Goal: Find specific page/section: Find specific page/section

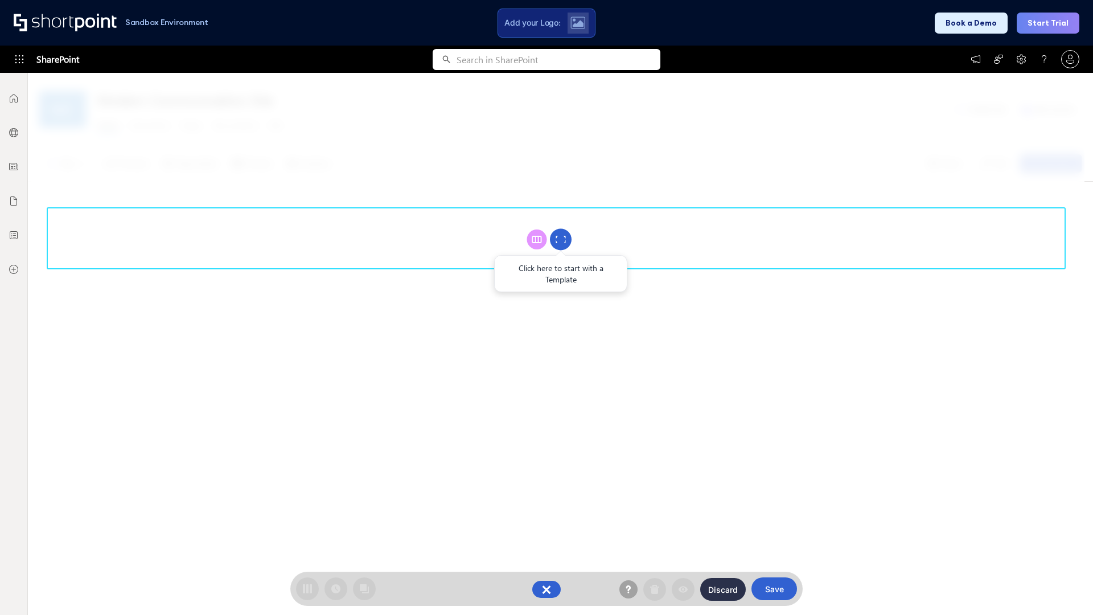
click at [561, 239] on circle at bounding box center [561, 240] width 22 height 22
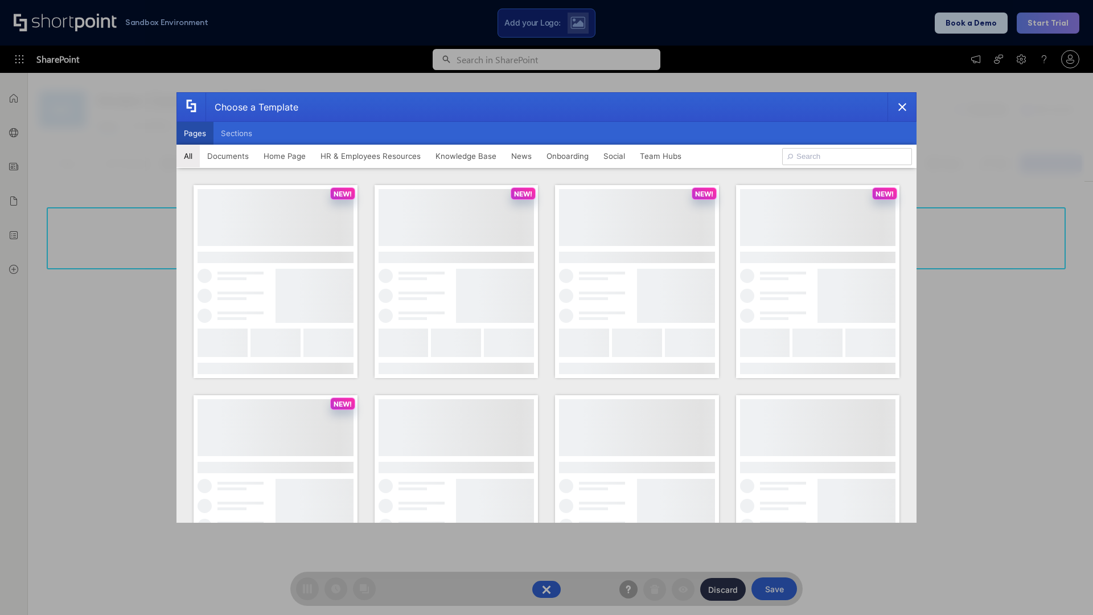
click at [195, 133] on button "Pages" at bounding box center [194, 133] width 37 height 23
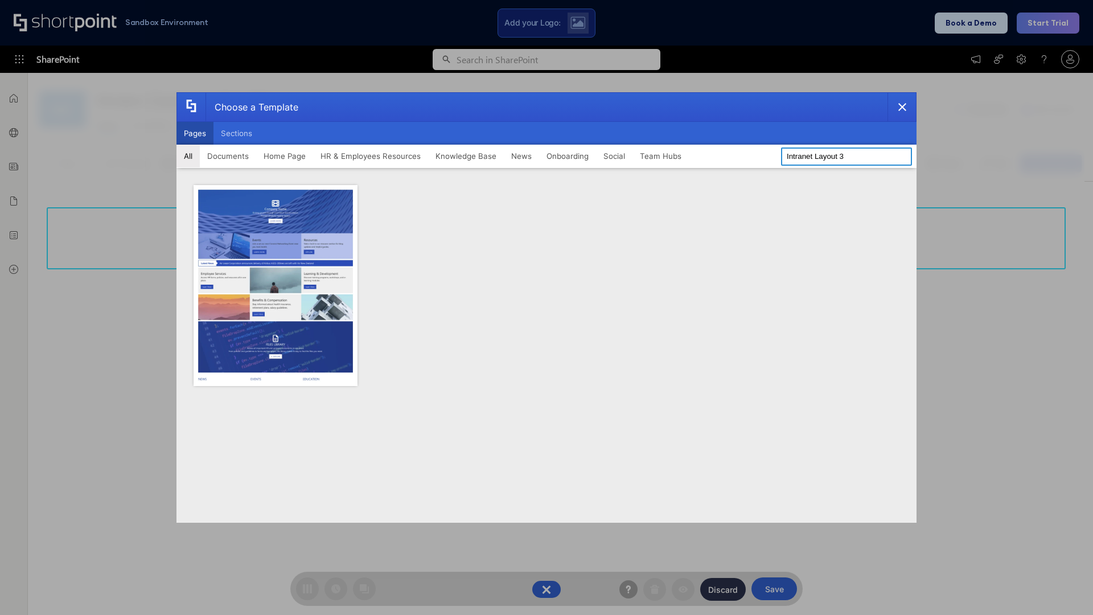
type input "Intranet Layout 3"
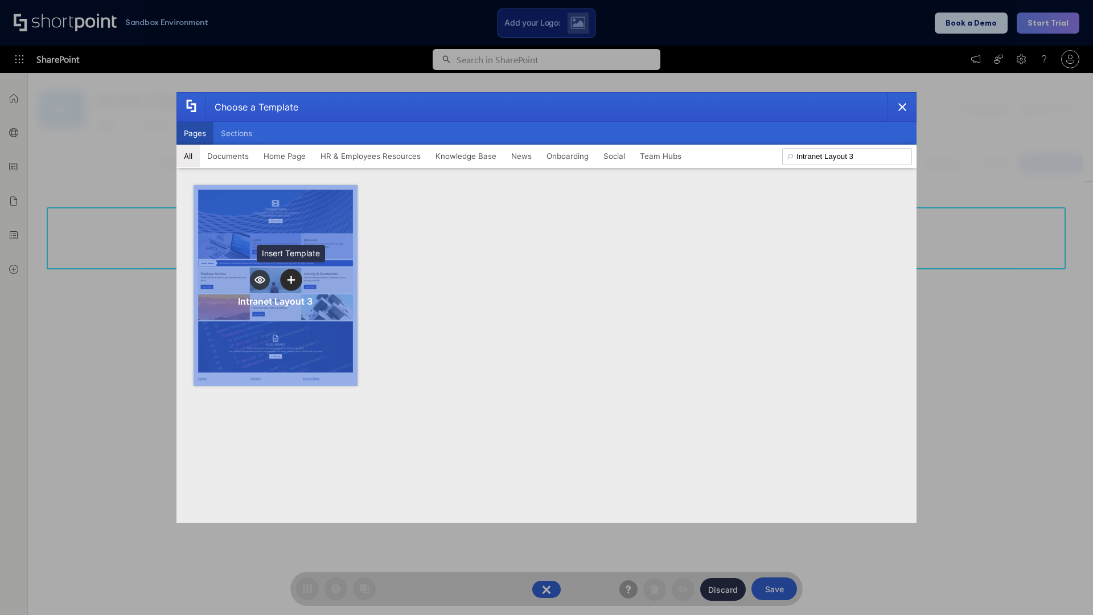
click at [291, 280] on icon "template selector" at bounding box center [291, 280] width 8 height 8
